Goal: Task Accomplishment & Management: Manage account settings

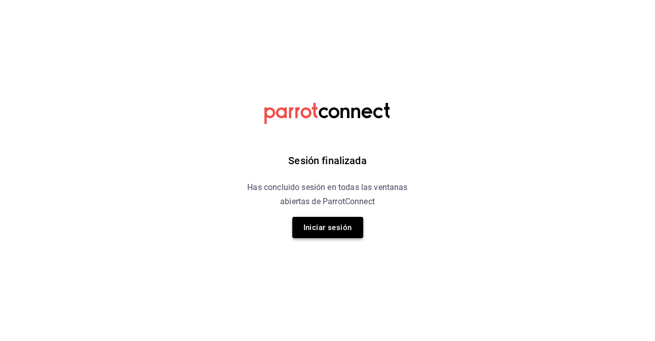
click at [318, 222] on button "Iniciar sesión" at bounding box center [327, 227] width 71 height 21
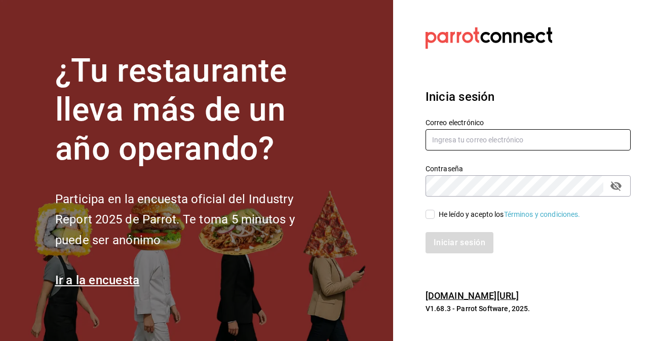
click at [451, 143] on input "text" at bounding box center [527, 139] width 205 height 21
type input "info@donmacizo.com"
click at [429, 218] on input "He leído y acepto los Términos y condiciones." at bounding box center [429, 214] width 9 height 9
checkbox input "true"
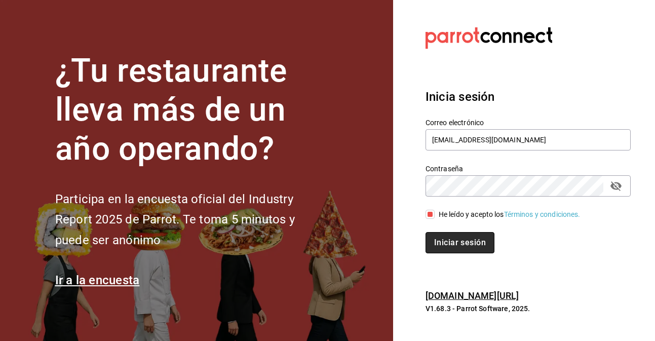
click at [449, 241] on button "Iniciar sesión" at bounding box center [459, 242] width 69 height 21
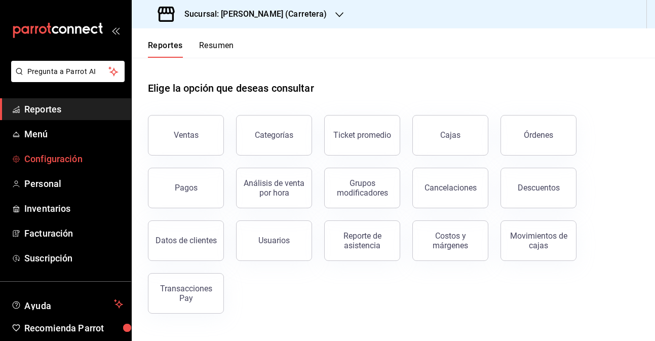
click at [83, 153] on span "Configuración" at bounding box center [73, 159] width 99 height 14
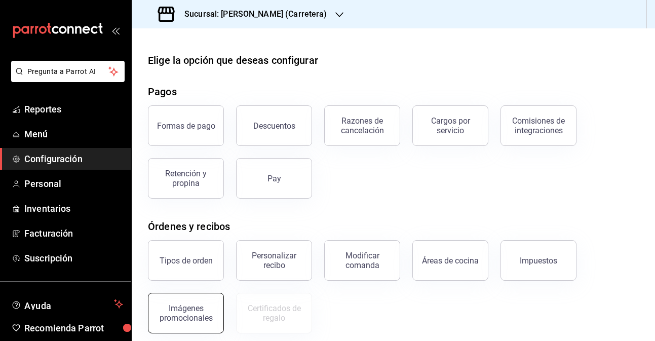
click at [190, 314] on div "Imágenes promocionales" at bounding box center [185, 312] width 63 height 19
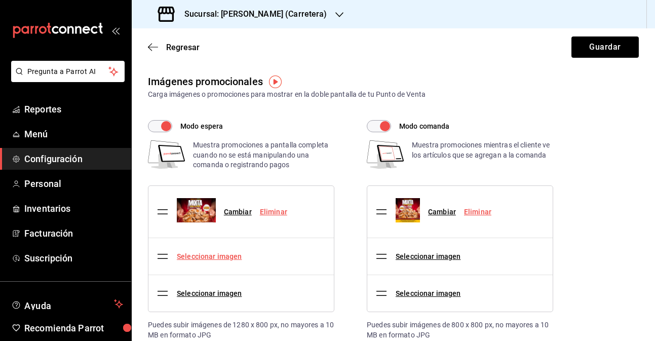
click at [208, 255] on link "Seleccionar imagen" at bounding box center [209, 256] width 65 height 8
click at [0, 0] on input "Seleccionar imagen" at bounding box center [0, 0] width 0 height 0
click at [202, 258] on link "Seleccionar imagen" at bounding box center [209, 256] width 65 height 8
click at [0, 0] on input "Seleccionar imagen" at bounding box center [0, 0] width 0 height 0
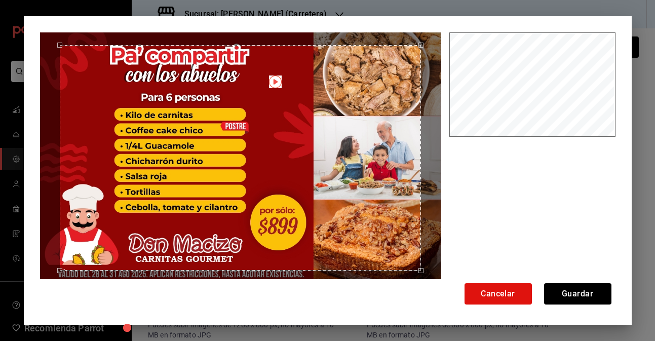
click at [254, 125] on div "Use the arrow keys to move the crop selection area" at bounding box center [240, 158] width 361 height 226
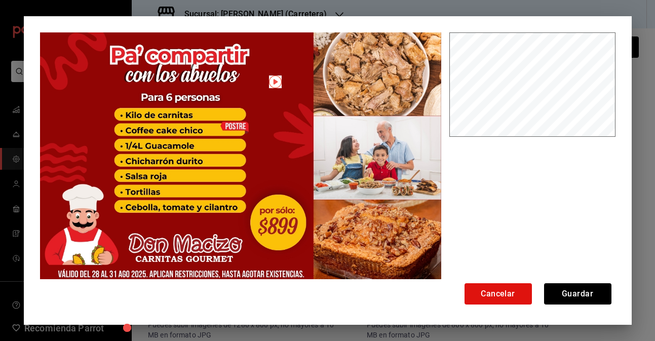
click at [209, 42] on img at bounding box center [240, 157] width 401 height 251
click at [584, 295] on button "Guardar" at bounding box center [577, 293] width 67 height 21
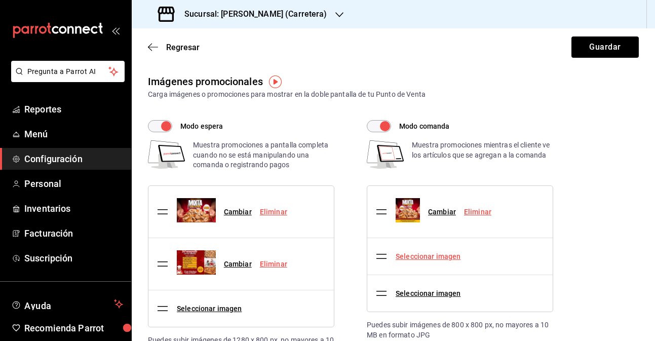
click at [403, 257] on link "Seleccionar imagen" at bounding box center [428, 256] width 65 height 8
click at [0, 0] on input "Seleccionar imagen" at bounding box center [0, 0] width 0 height 0
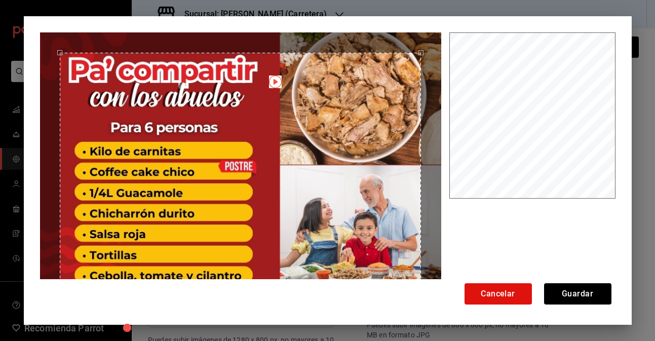
click at [359, 38] on img at bounding box center [240, 232] width 401 height 401
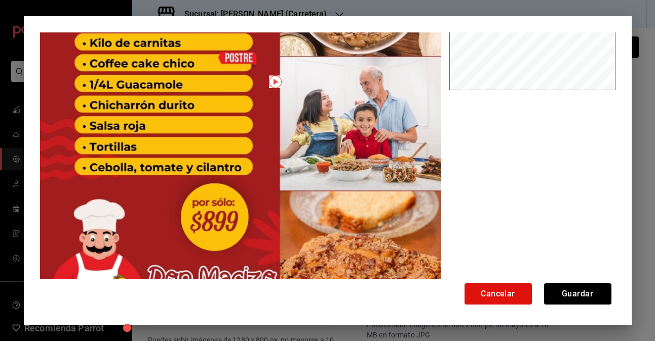
scroll to position [158, 0]
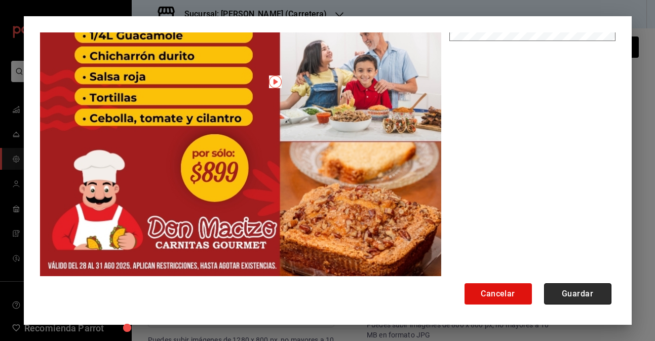
click at [598, 288] on button "Guardar" at bounding box center [577, 293] width 67 height 21
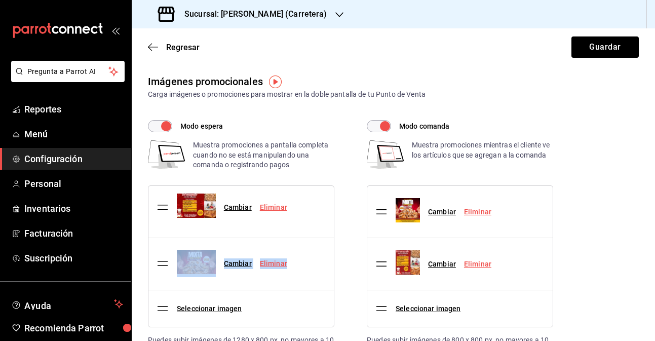
drag, startPoint x: 166, startPoint y: 262, endPoint x: 174, endPoint y: 203, distance: 59.3
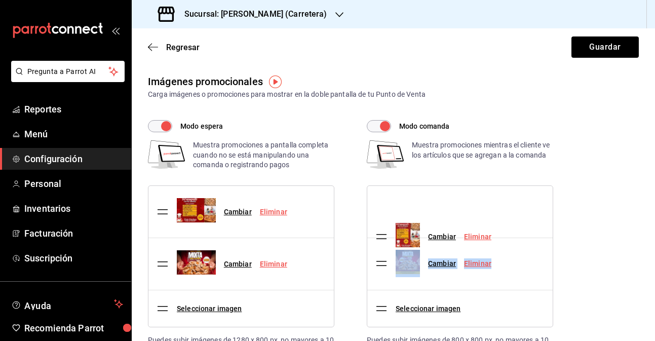
drag, startPoint x: 383, startPoint y: 264, endPoint x: 383, endPoint y: 214, distance: 50.1
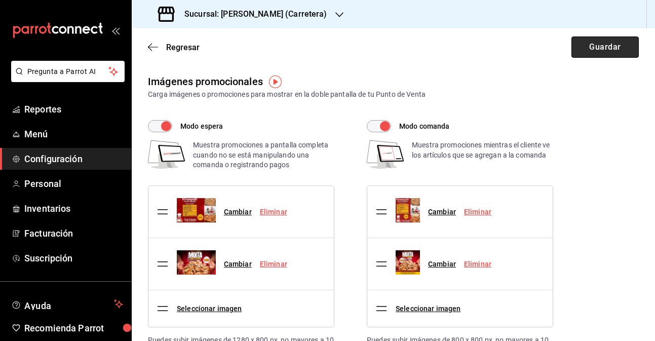
click at [597, 45] on button "Guardar" at bounding box center [604, 46] width 67 height 21
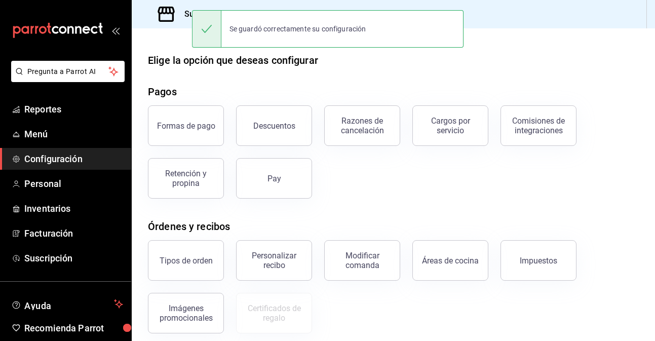
click at [162, 8] on icon at bounding box center [166, 14] width 17 height 15
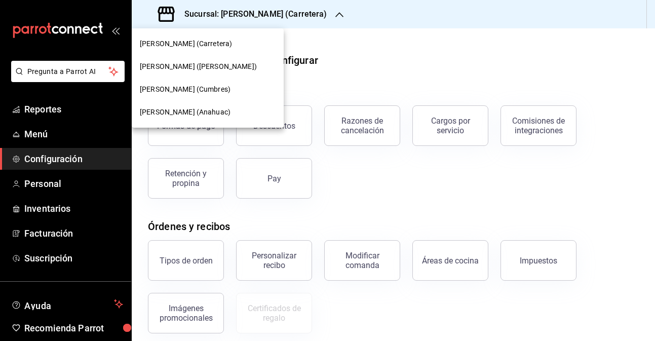
click at [174, 70] on span "[PERSON_NAME] ([PERSON_NAME])" at bounding box center [198, 66] width 117 height 11
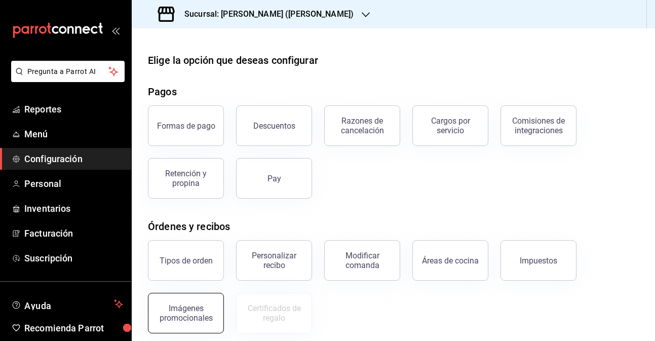
click at [207, 310] on div "Imágenes promocionales" at bounding box center [185, 312] width 63 height 19
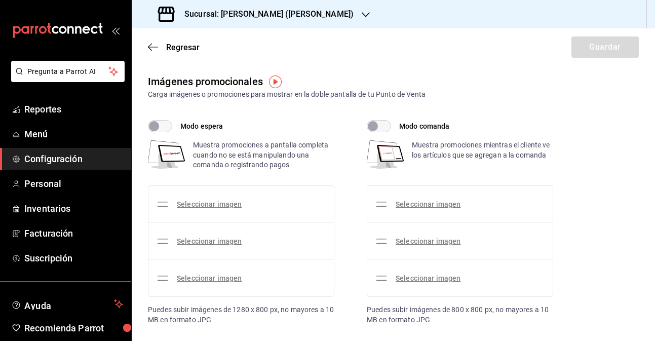
checkbox input "true"
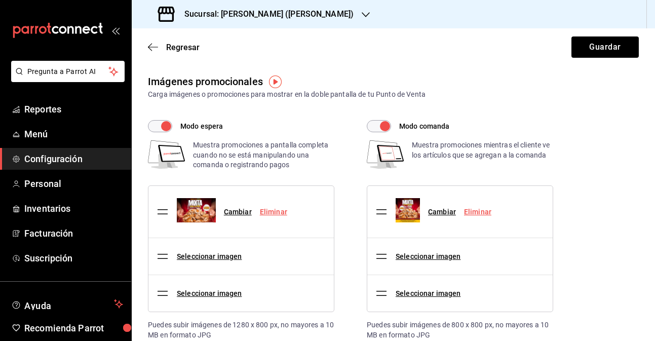
click at [175, 258] on div "Seleccionar imagen" at bounding box center [201, 256] width 89 height 28
click at [190, 256] on link "Seleccionar imagen" at bounding box center [209, 256] width 65 height 8
click at [0, 0] on input "Seleccionar imagen" at bounding box center [0, 0] width 0 height 0
click at [225, 255] on link "Seleccionar imagen" at bounding box center [209, 256] width 65 height 8
click at [0, 0] on input "Seleccionar imagen" at bounding box center [0, 0] width 0 height 0
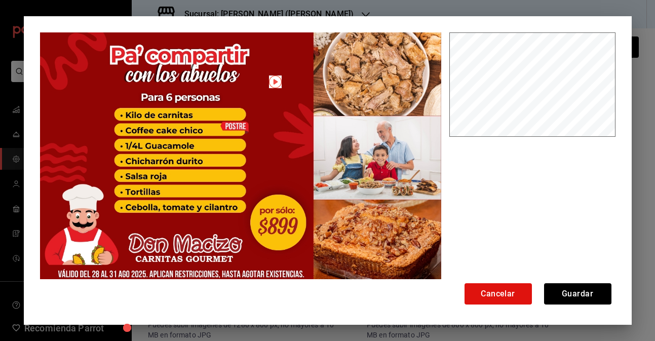
click at [307, 33] on img at bounding box center [240, 157] width 401 height 251
click at [585, 285] on button "Guardar" at bounding box center [577, 293] width 67 height 21
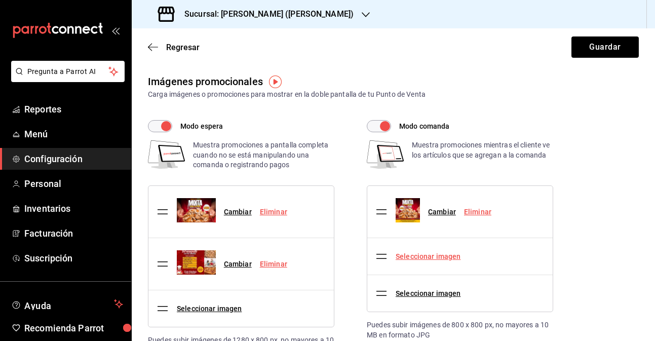
click at [459, 252] on link "Seleccionar imagen" at bounding box center [428, 256] width 65 height 8
click at [0, 0] on input "Seleccionar imagen" at bounding box center [0, 0] width 0 height 0
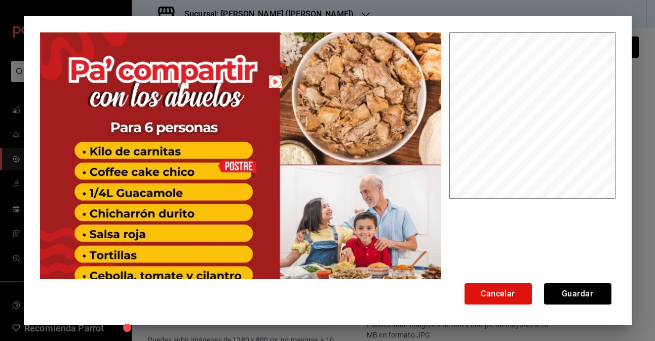
click at [240, 40] on img at bounding box center [240, 232] width 401 height 401
click at [578, 292] on button "Guardar" at bounding box center [577, 293] width 67 height 21
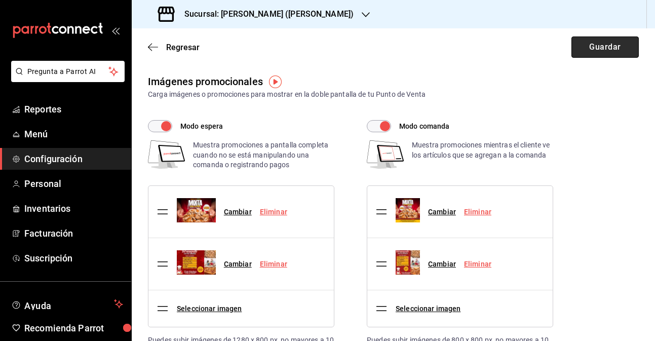
click at [607, 52] on button "Guardar" at bounding box center [604, 46] width 67 height 21
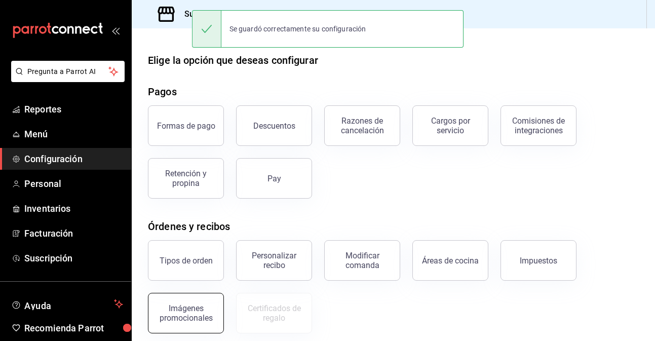
click at [197, 306] on div "Imágenes promocionales" at bounding box center [185, 312] width 63 height 19
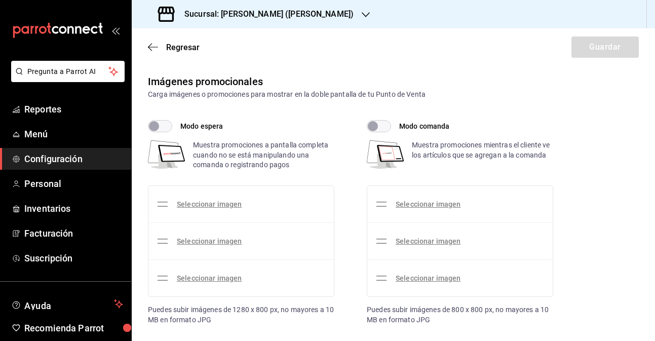
checkbox input "true"
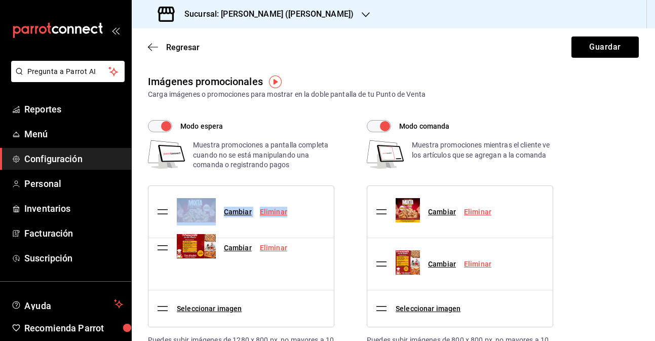
drag, startPoint x: 152, startPoint y: 269, endPoint x: 162, endPoint y: 216, distance: 53.6
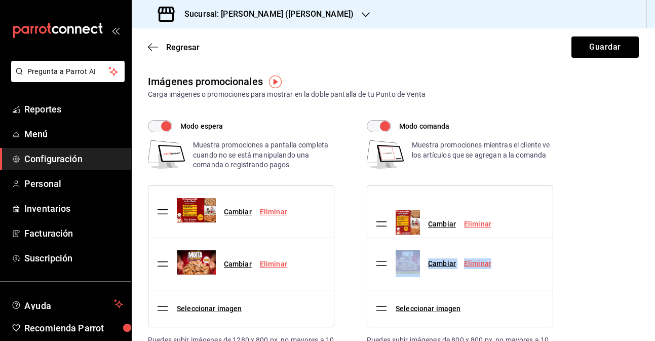
drag, startPoint x: 376, startPoint y: 264, endPoint x: 376, endPoint y: 222, distance: 42.0
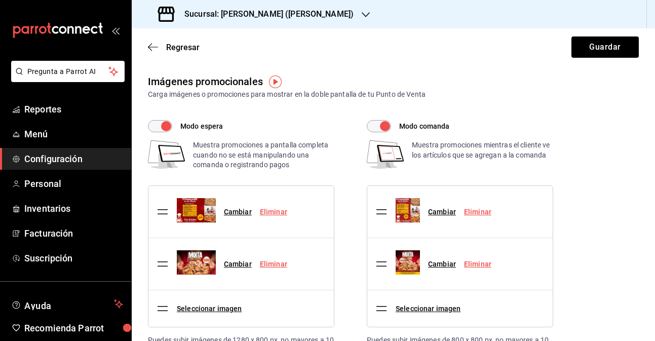
click at [591, 34] on div "Regresar Guardar" at bounding box center [393, 46] width 523 height 37
click at [597, 46] on button "Guardar" at bounding box center [604, 46] width 67 height 21
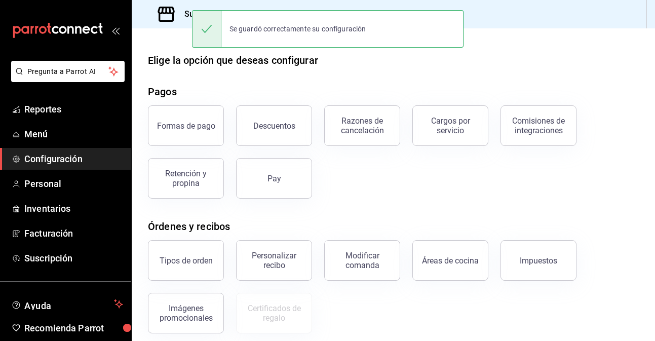
click at [178, 25] on div "Sucursal: Don Macizo (Humberto Lobo)" at bounding box center [257, 14] width 234 height 28
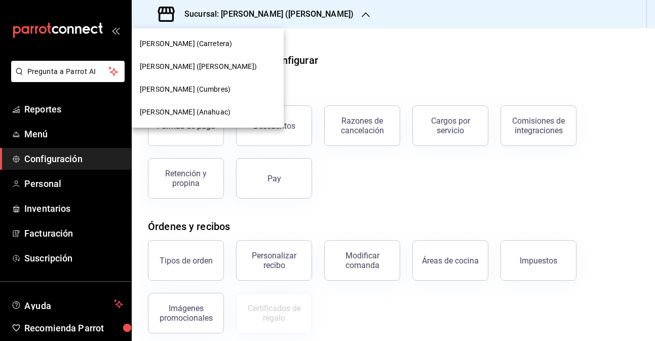
click at [182, 83] on div "[PERSON_NAME] (Cumbres)" at bounding box center [208, 89] width 152 height 23
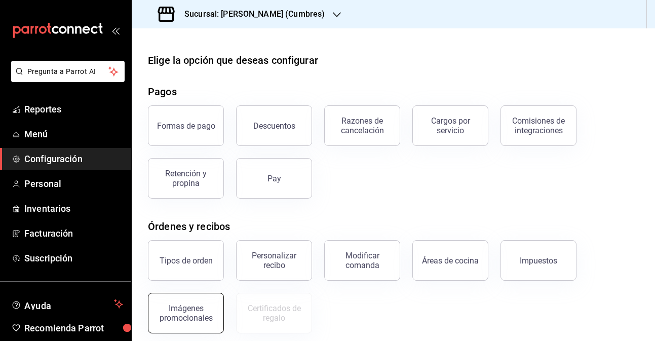
click at [185, 300] on button "Imágenes promocionales" at bounding box center [186, 313] width 76 height 41
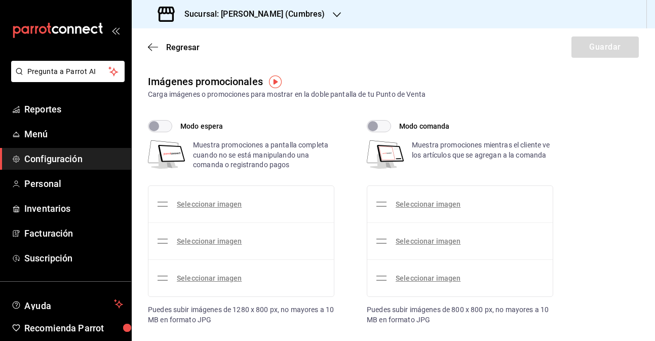
checkbox input "true"
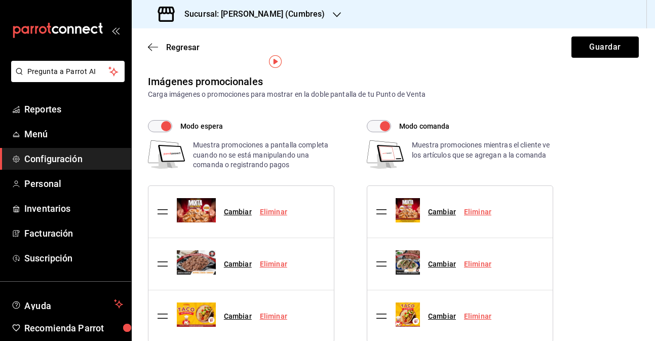
scroll to position [21, 0]
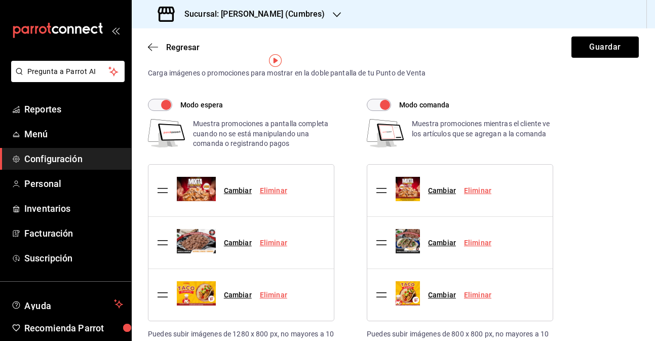
click at [282, 295] on link "Eliminar" at bounding box center [273, 295] width 27 height 8
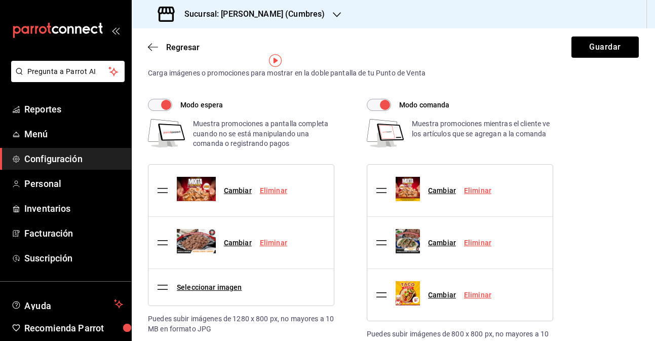
click at [483, 298] on link "Eliminar" at bounding box center [477, 295] width 27 height 8
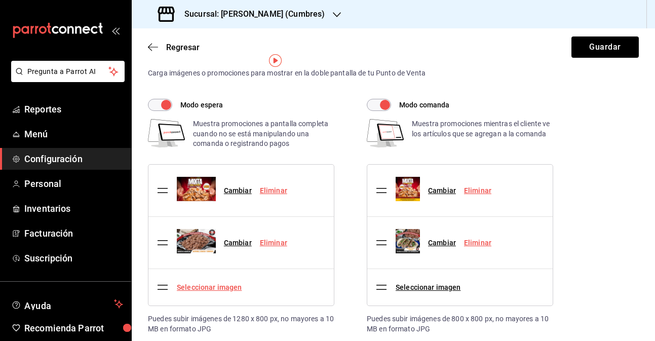
click at [193, 291] on link "Seleccionar imagen" at bounding box center [209, 287] width 65 height 8
click at [0, 0] on input "Seleccionar imagen" at bounding box center [0, 0] width 0 height 0
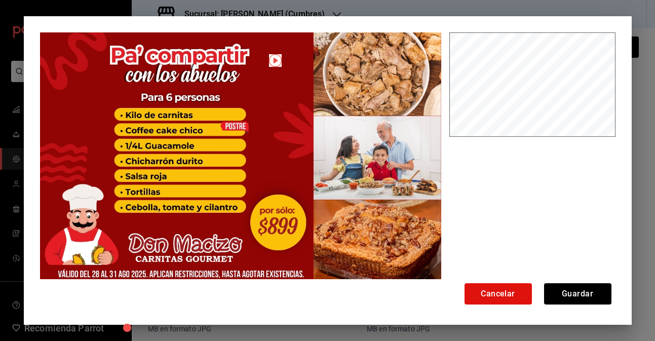
click at [299, 38] on img at bounding box center [240, 157] width 401 height 251
click at [579, 290] on button "Guardar" at bounding box center [577, 293] width 67 height 21
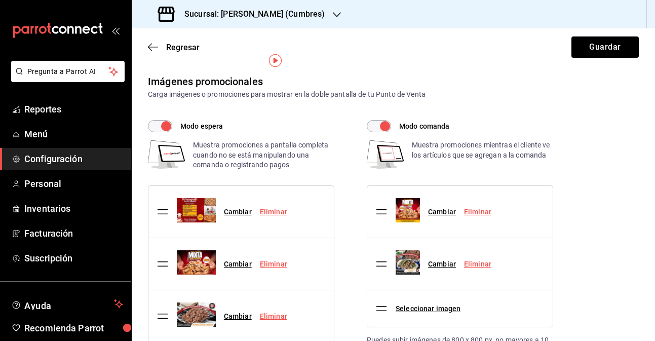
click at [388, 294] on div "Seleccionar imagen" at bounding box center [419, 308] width 89 height 28
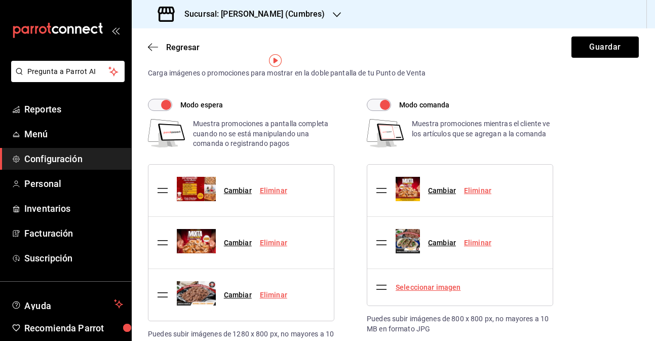
click at [407, 287] on link "Seleccionar imagen" at bounding box center [428, 287] width 65 height 8
click at [0, 0] on input "Seleccionar imagen" at bounding box center [0, 0] width 0 height 0
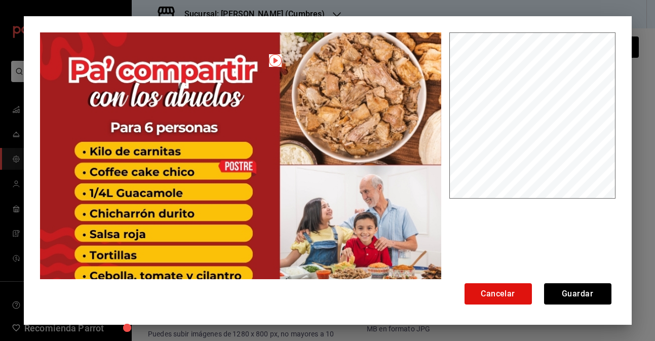
click at [434, 134] on img at bounding box center [240, 232] width 401 height 401
click at [563, 292] on button "Guardar" at bounding box center [577, 293] width 67 height 21
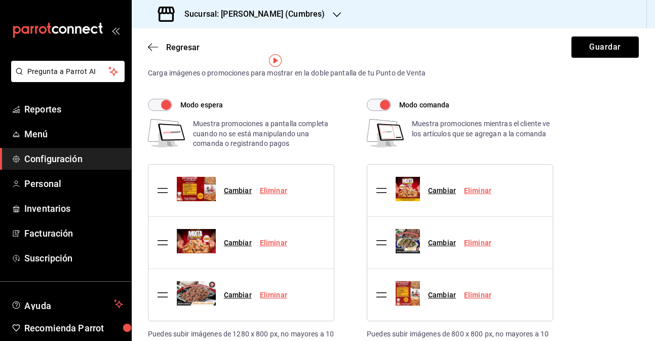
click at [387, 287] on div "Cambiar Eliminar" at bounding box center [437, 295] width 124 height 44
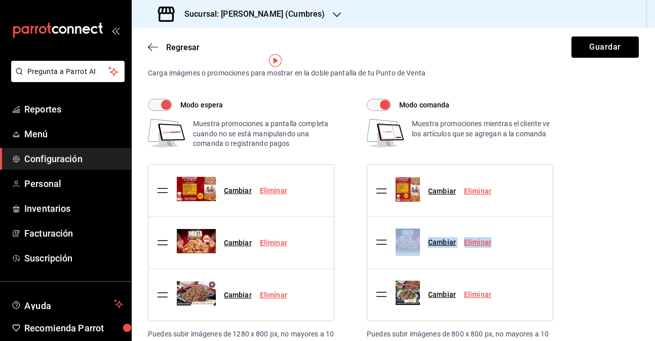
drag, startPoint x: 381, startPoint y: 295, endPoint x: 382, endPoint y: 191, distance: 103.8
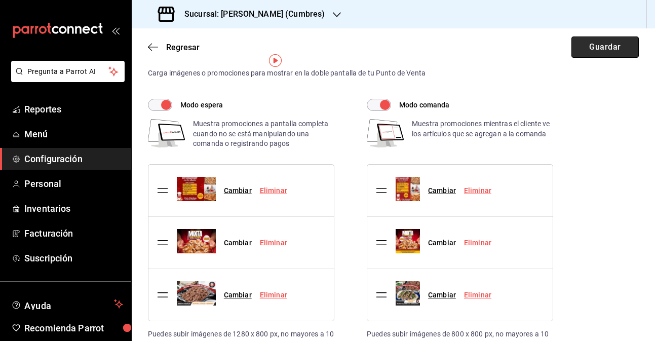
click at [579, 50] on button "Guardar" at bounding box center [604, 46] width 67 height 21
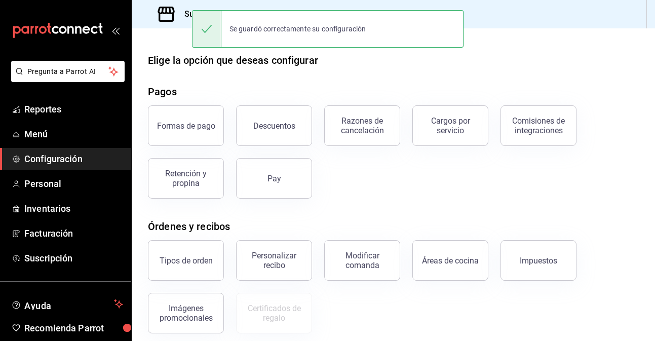
click at [176, 12] on h3 "Sucursal: [PERSON_NAME] (Cumbres)" at bounding box center [250, 14] width 148 height 12
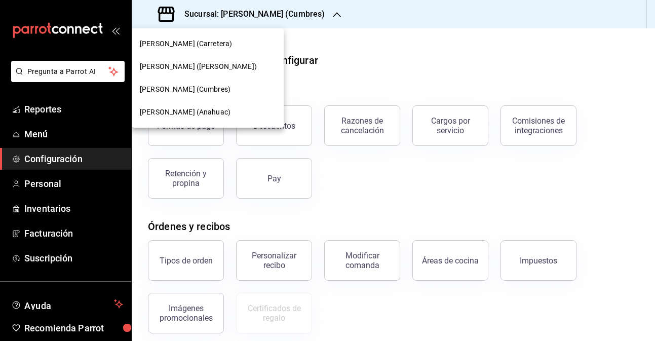
click at [195, 109] on span "[PERSON_NAME] (Anahuac)" at bounding box center [185, 112] width 91 height 11
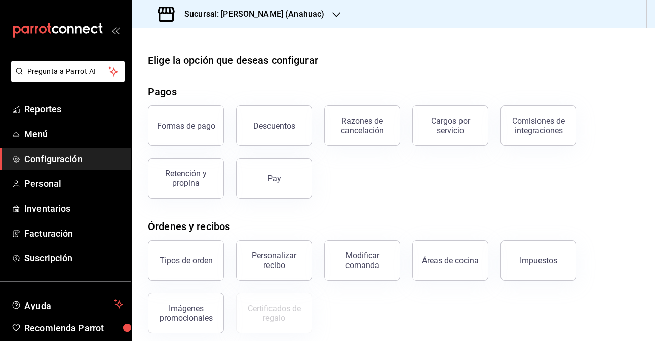
scroll to position [13, 0]
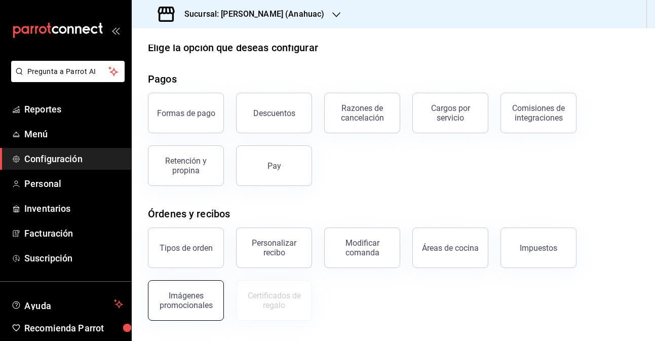
click at [196, 297] on div "Imágenes promocionales" at bounding box center [185, 300] width 63 height 19
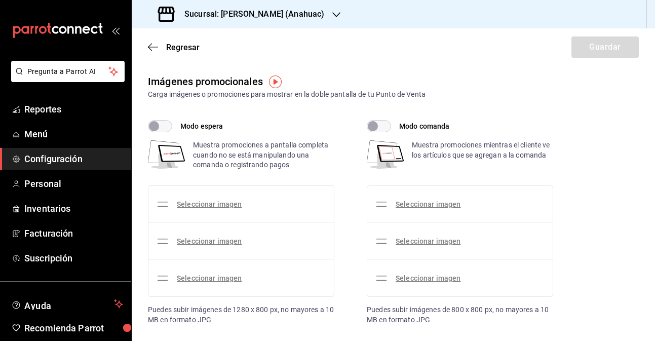
checkbox input "true"
